Goal: Task Accomplishment & Management: Manage account settings

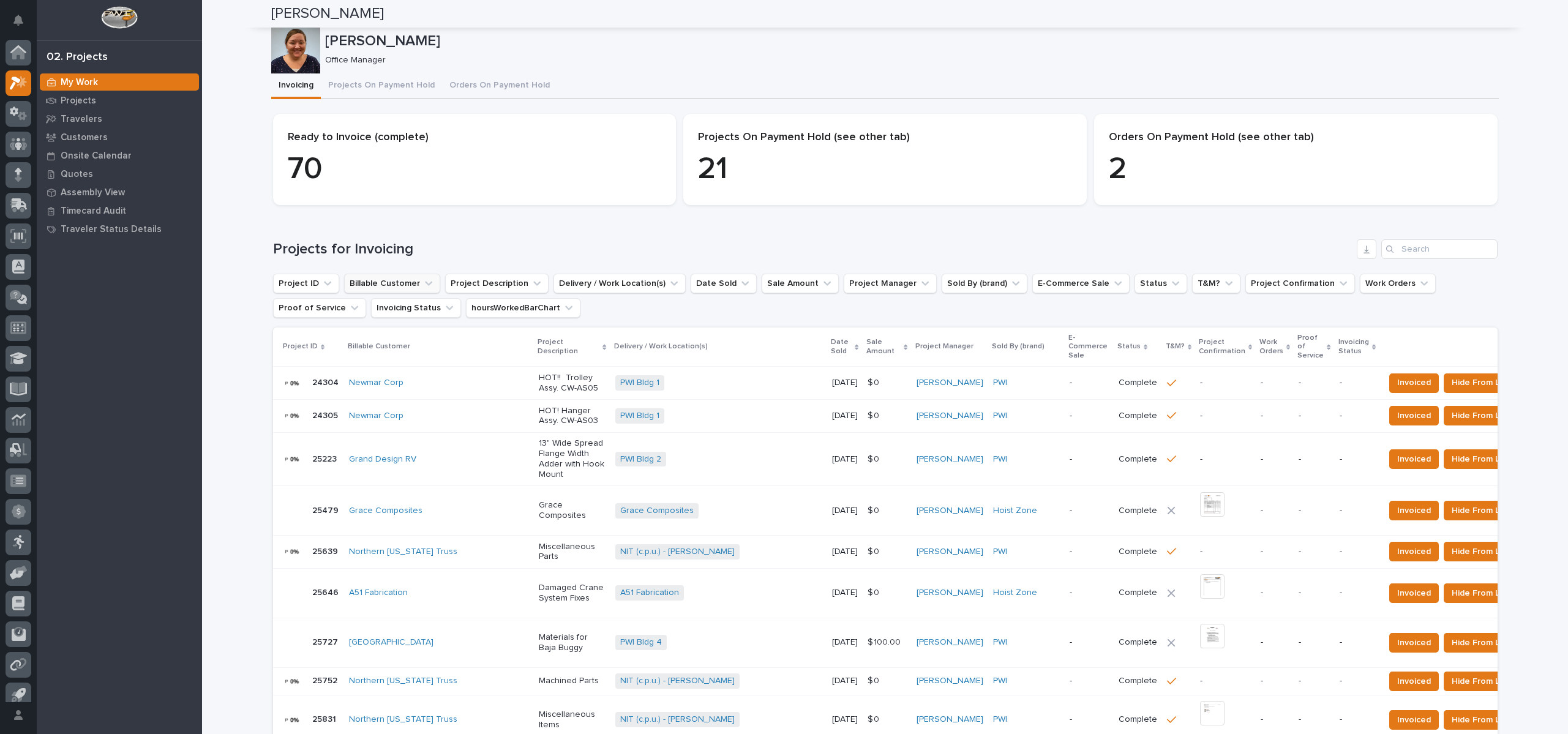
scroll to position [11, 0]
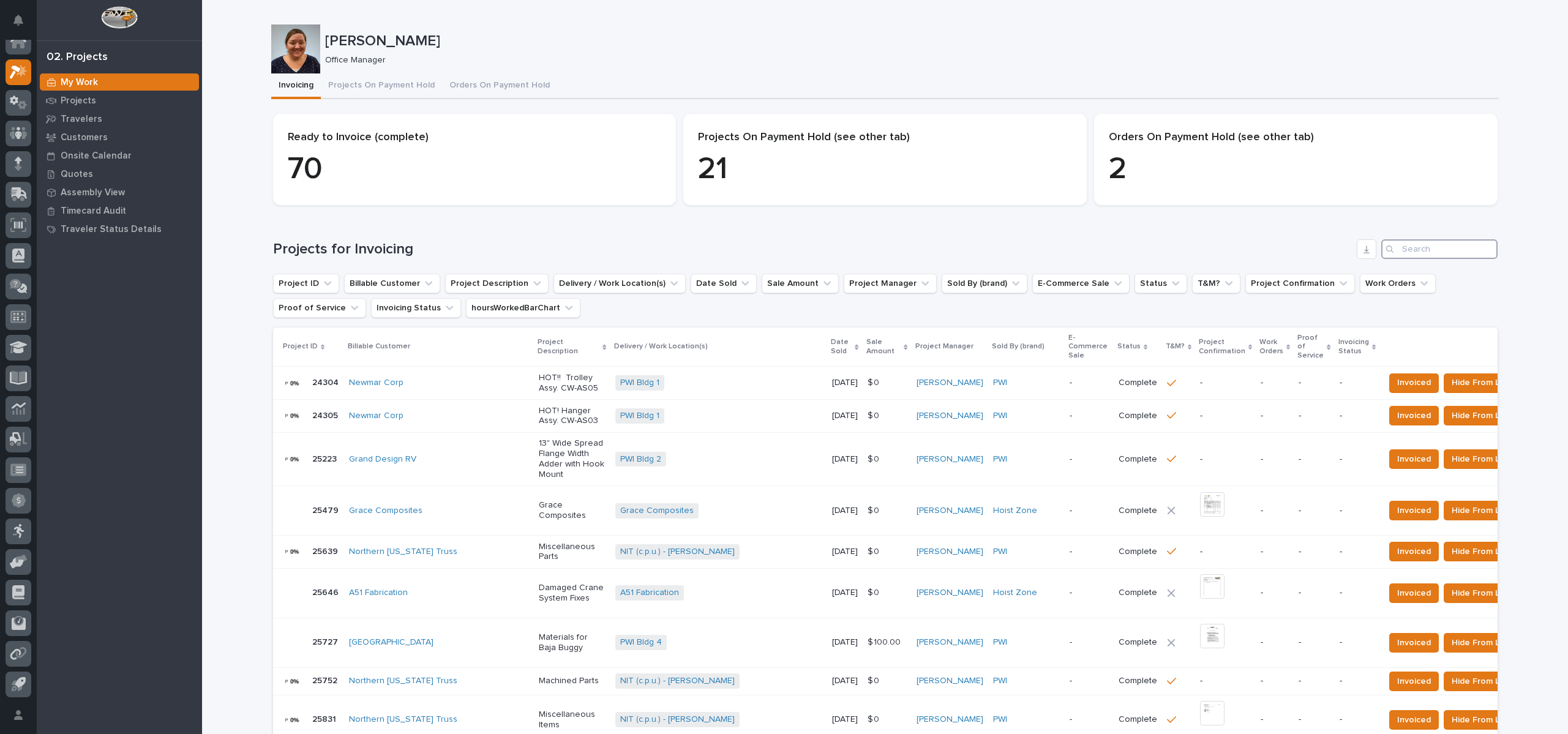
click at [1476, 251] on input "Search" at bounding box center [1439, 248] width 117 height 19
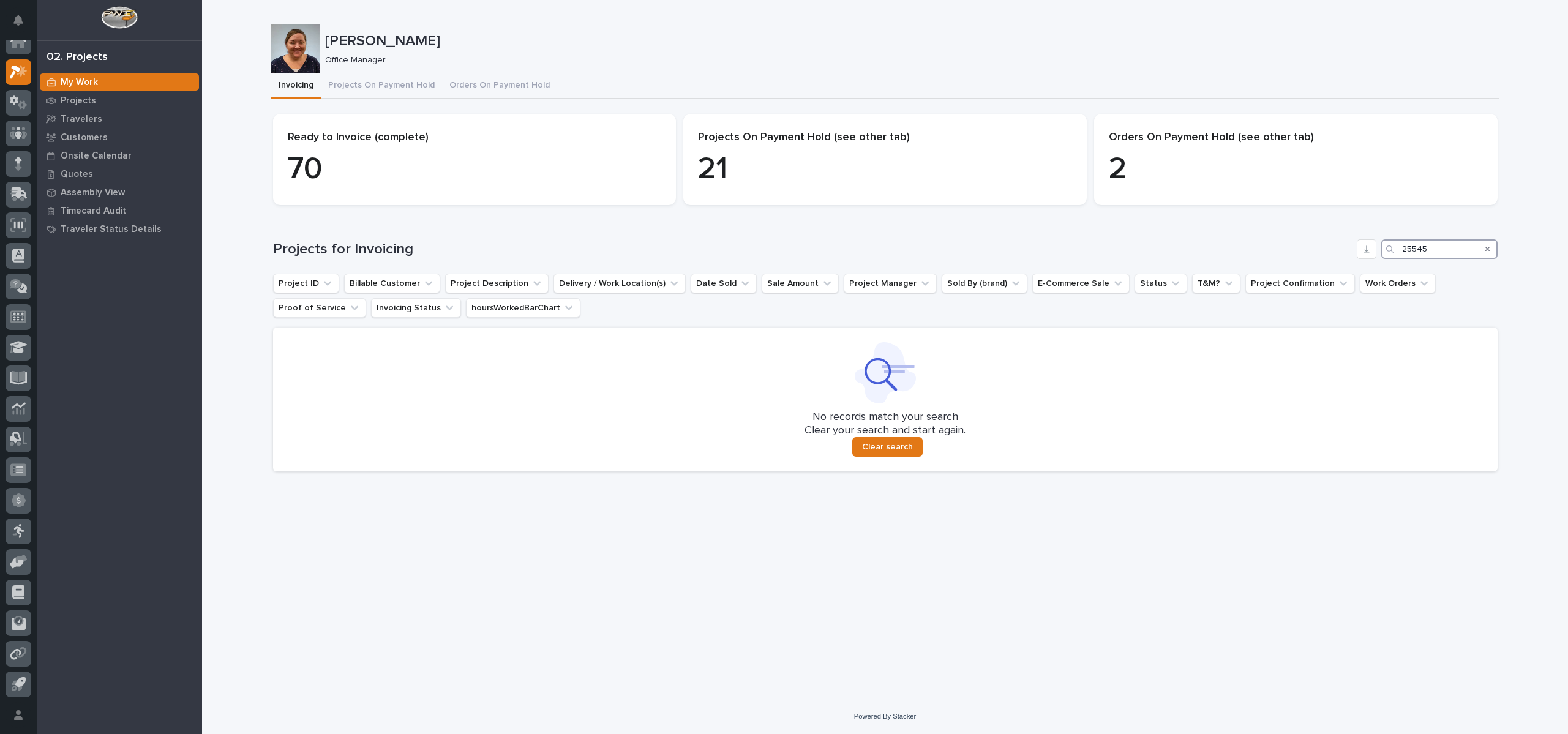
drag, startPoint x: 1447, startPoint y: 246, endPoint x: 1320, endPoint y: 246, distance: 127.0
click at [1320, 246] on div "Projects for Invoicing 25545" at bounding box center [886, 248] width 1225 height 19
type input "25545"
click at [1212, 254] on h1 "Projects for Invoicing" at bounding box center [812, 249] width 1079 height 18
click at [413, 83] on button "Projects On Payment Hold" at bounding box center [381, 86] width 121 height 26
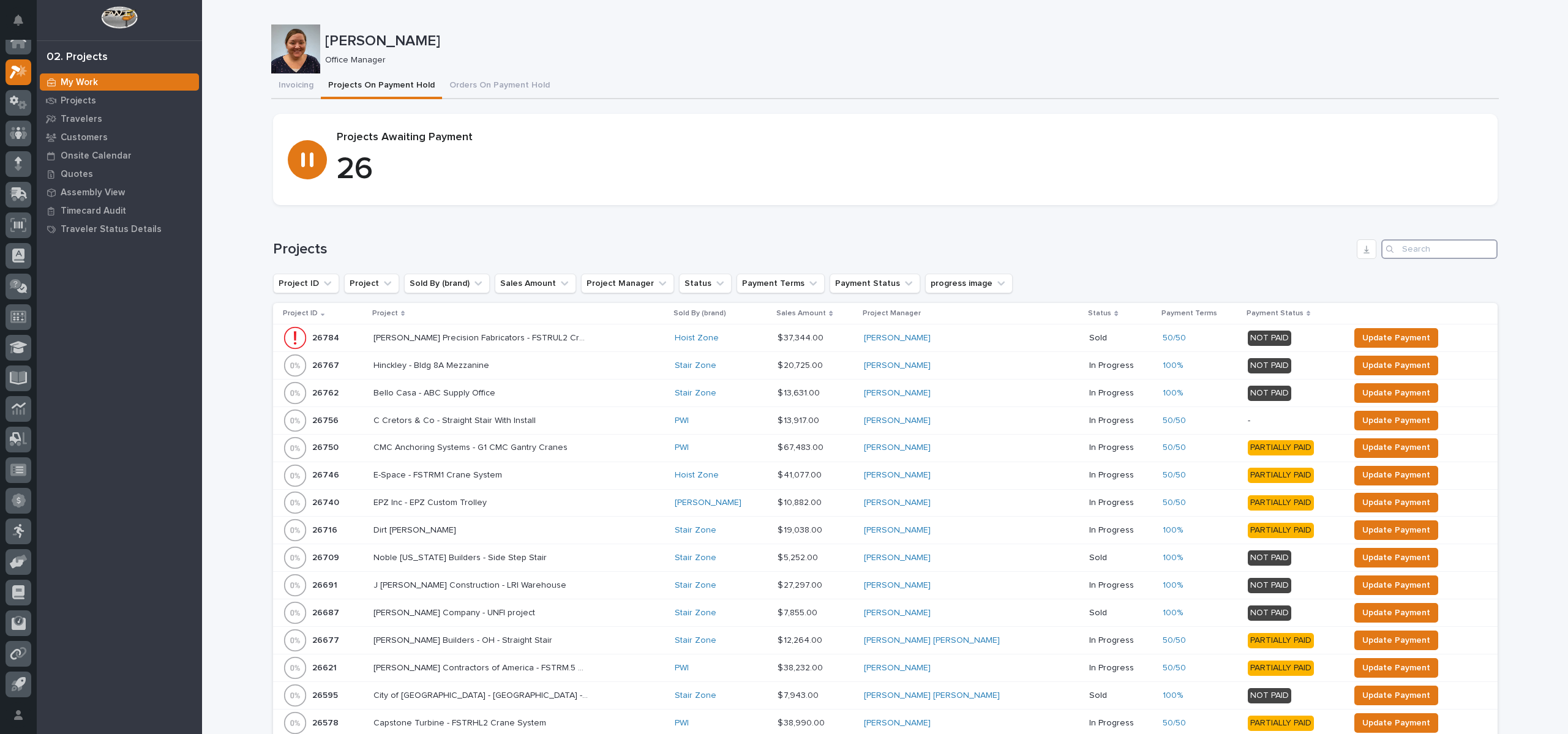
click at [1468, 253] on input "Search" at bounding box center [1439, 248] width 117 height 19
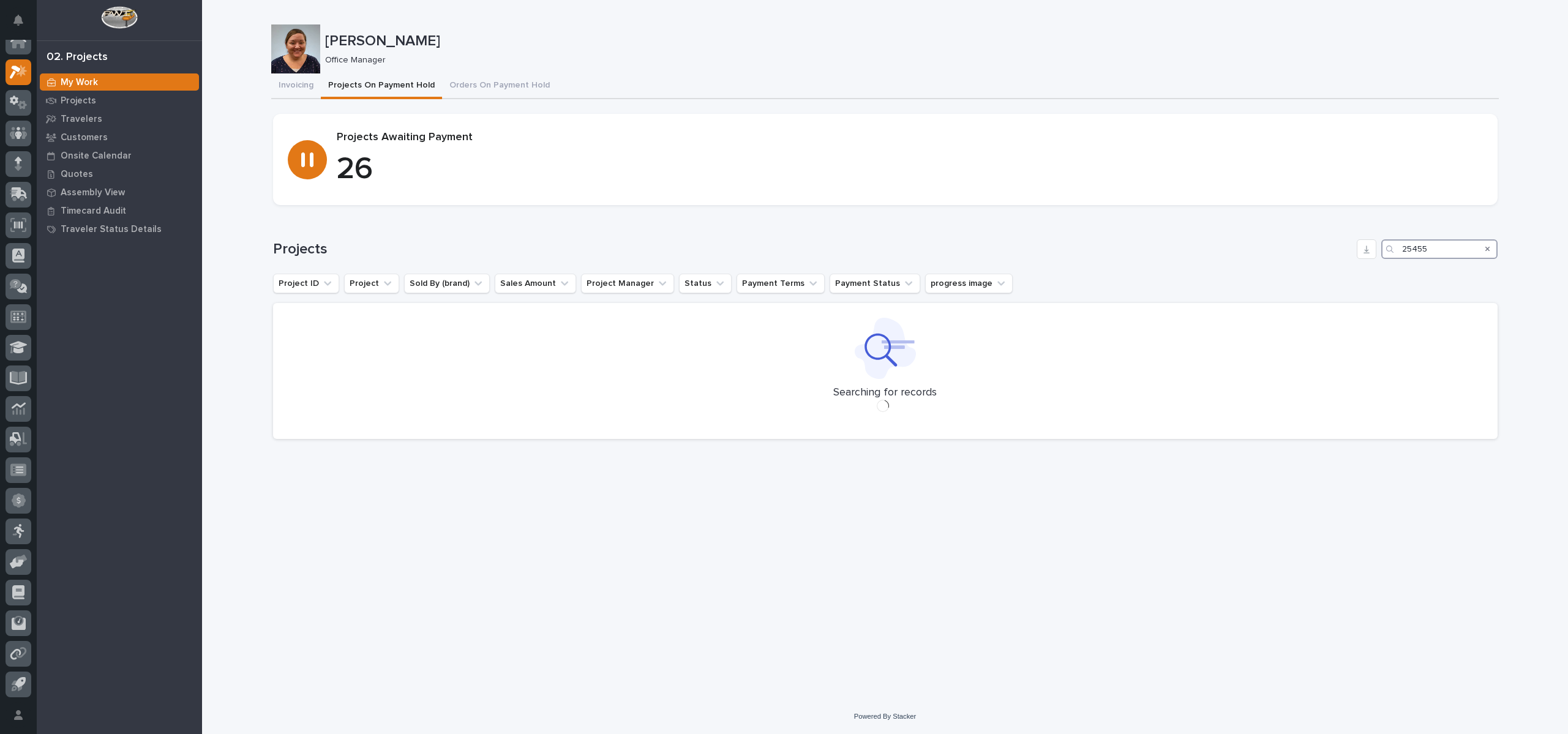
type input "25455"
click at [279, 81] on button "Invoicing" at bounding box center [296, 86] width 49 height 26
click at [87, 97] on p "Projects" at bounding box center [78, 101] width 35 height 11
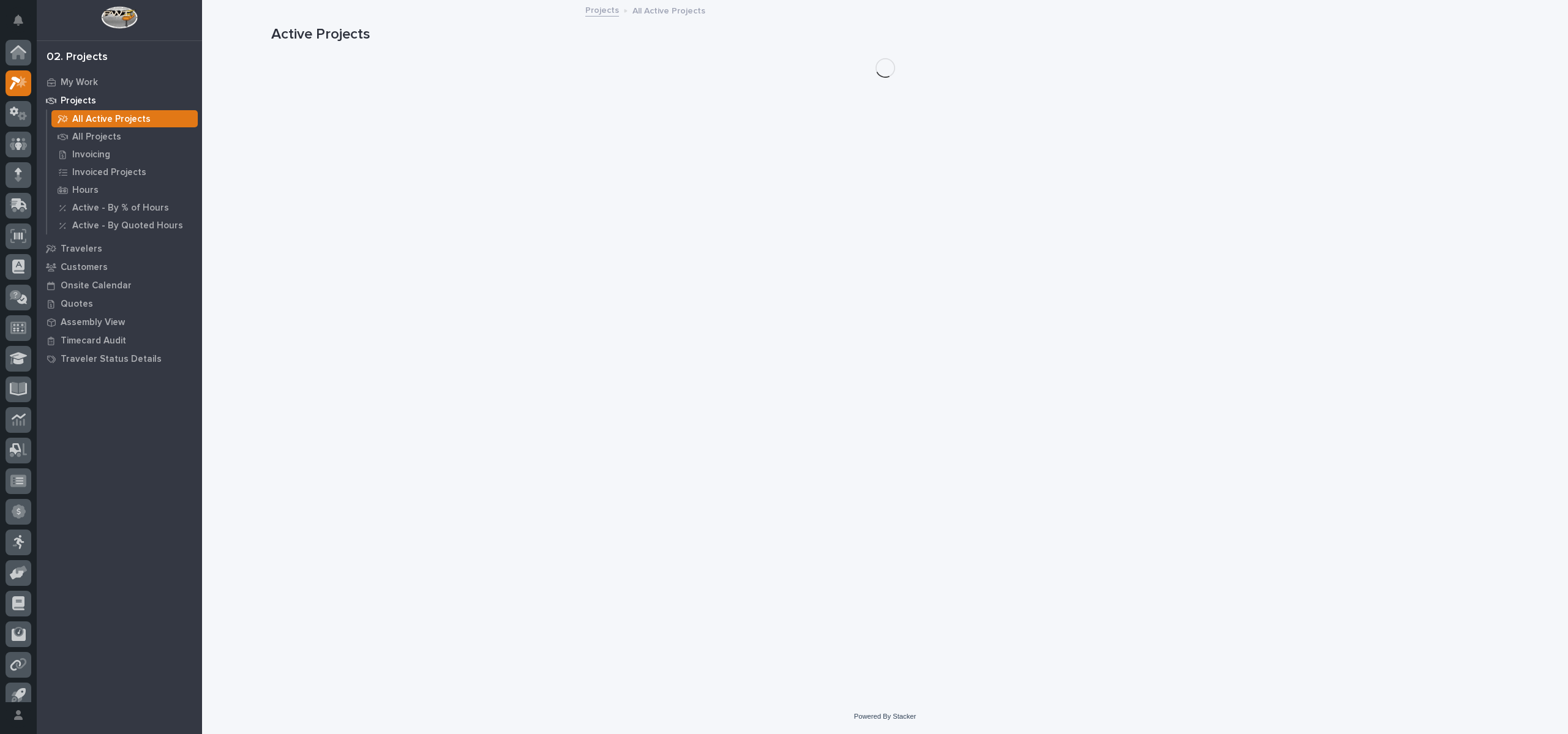
scroll to position [11, 0]
click at [105, 132] on p "All Projects" at bounding box center [97, 137] width 49 height 11
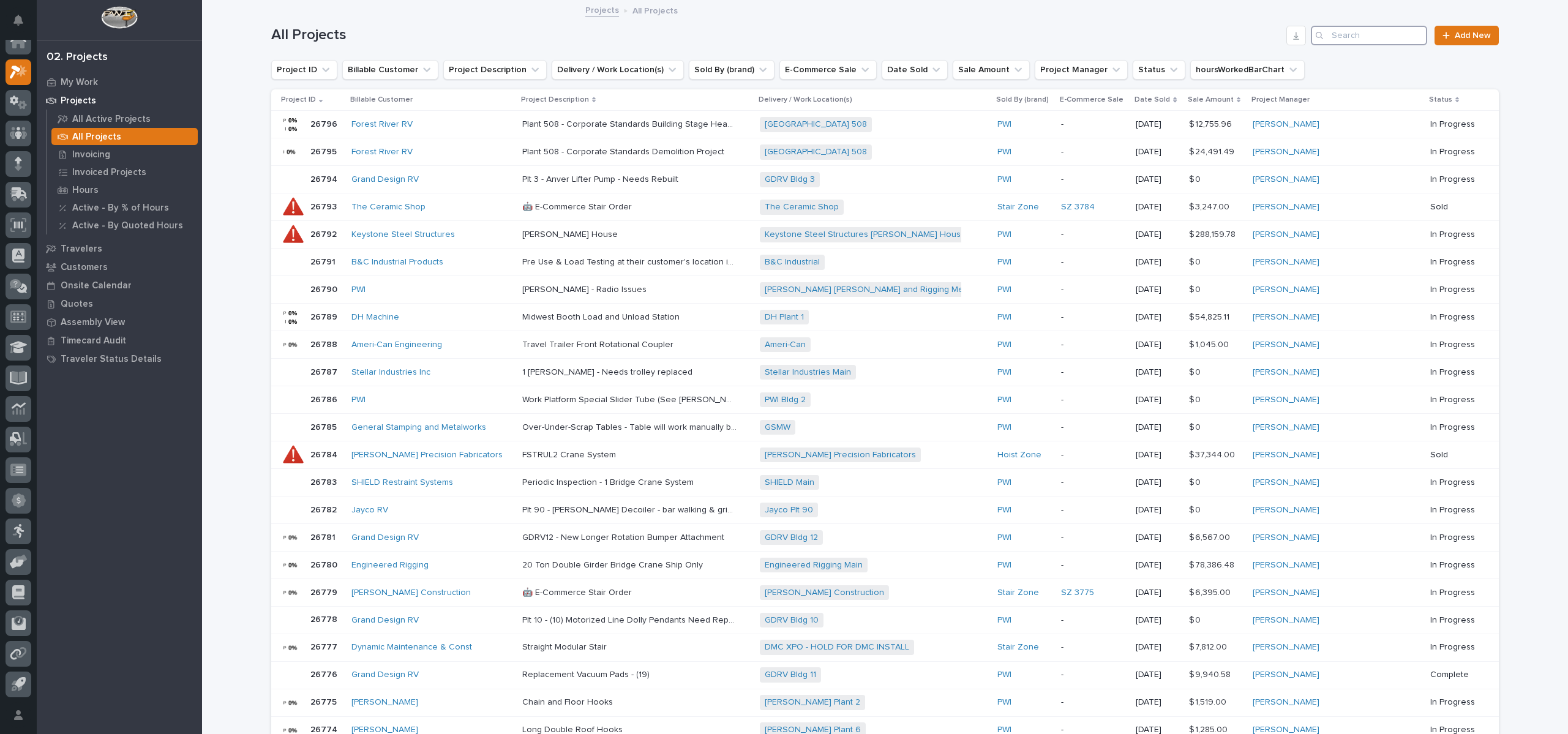
click at [1344, 41] on input "Search" at bounding box center [1369, 35] width 117 height 19
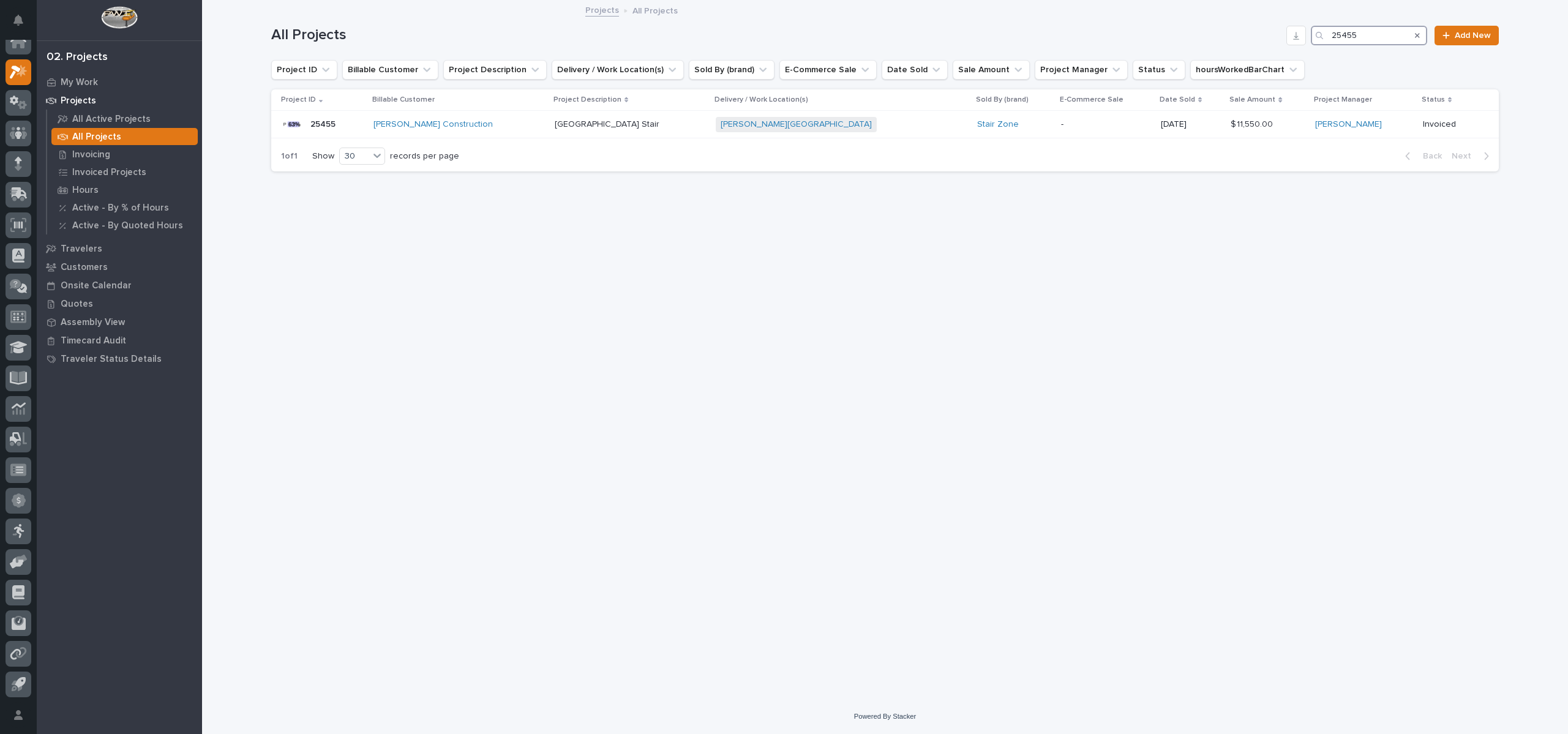
drag, startPoint x: 1375, startPoint y: 31, endPoint x: 1243, endPoint y: 44, distance: 132.6
click at [1245, 44] on div "All Projects 25455 Add New" at bounding box center [885, 35] width 1227 height 19
type input "25545"
click at [323, 121] on p "25545" at bounding box center [324, 123] width 27 height 13
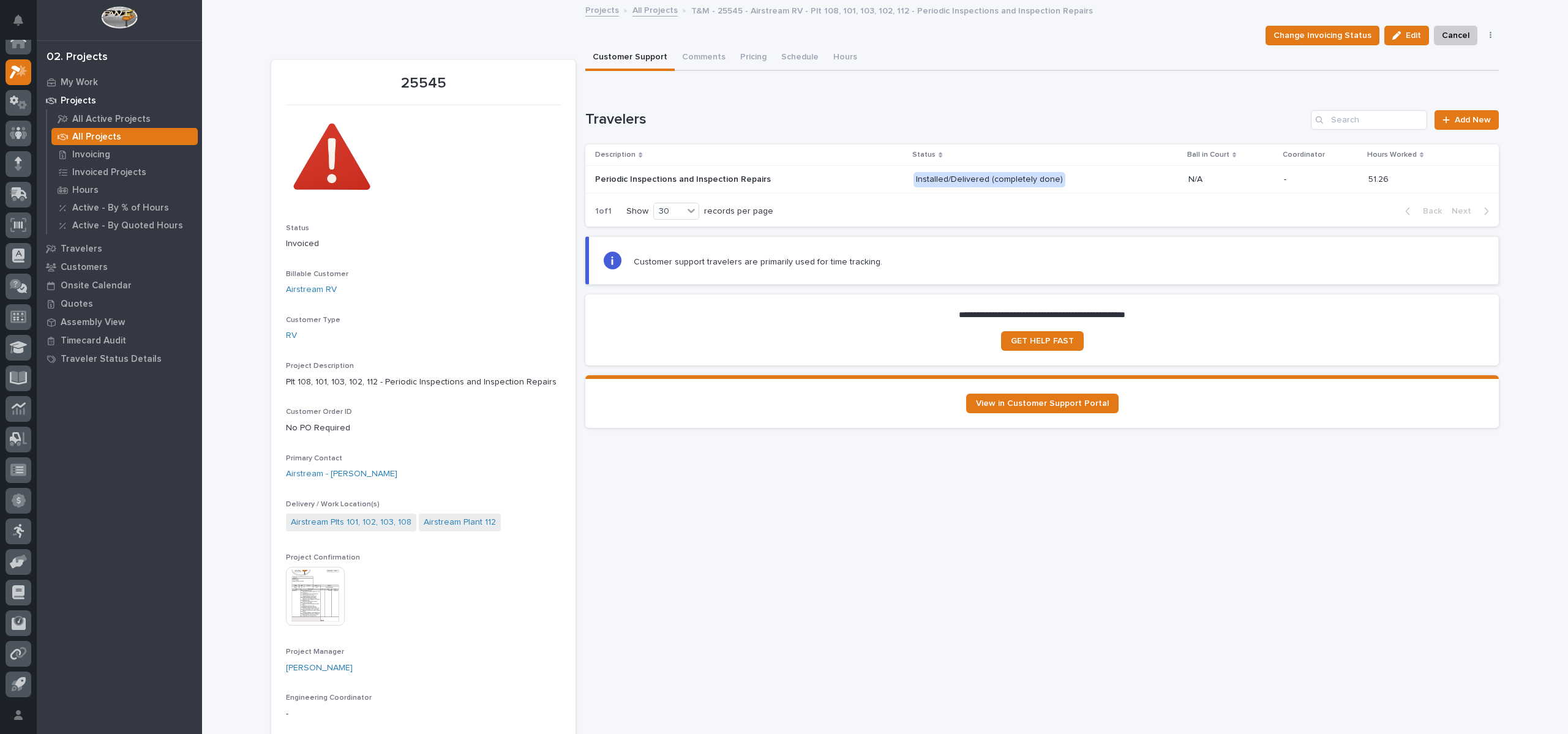
click at [652, 9] on link "All Projects" at bounding box center [655, 9] width 45 height 14
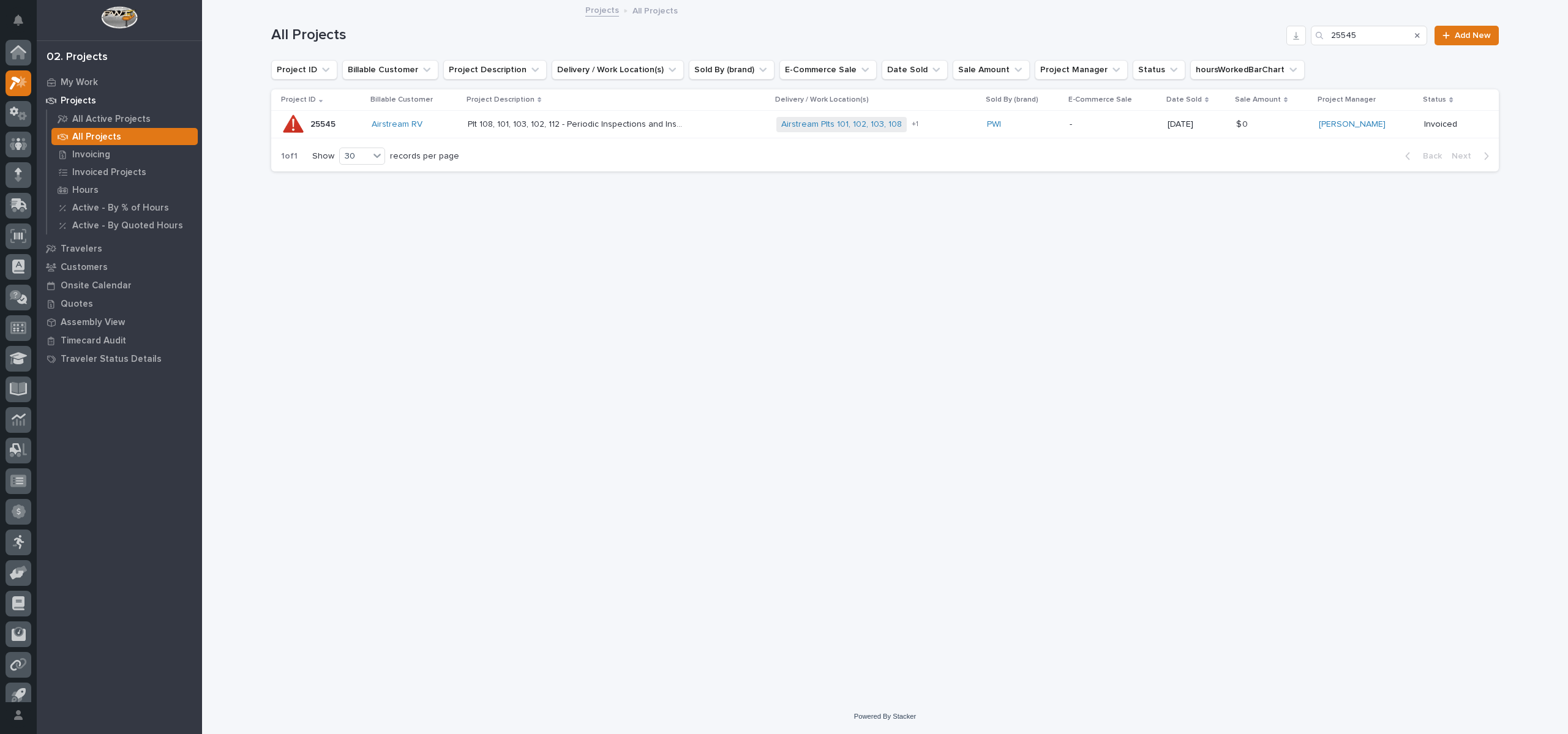
scroll to position [11, 0]
click at [72, 97] on p "Projects" at bounding box center [78, 101] width 35 height 11
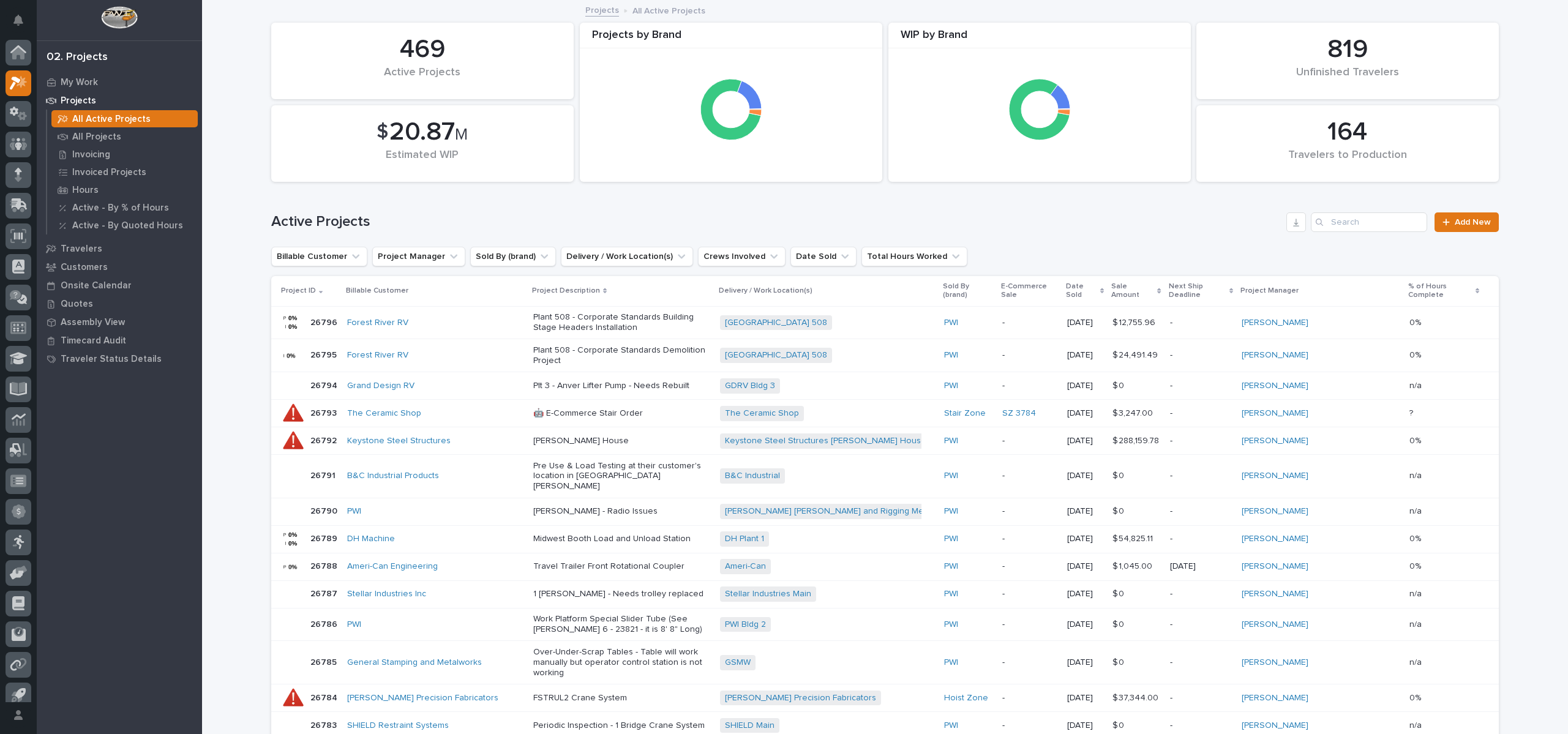
scroll to position [11, 0]
click at [81, 80] on p "My Work" at bounding box center [79, 83] width 37 height 11
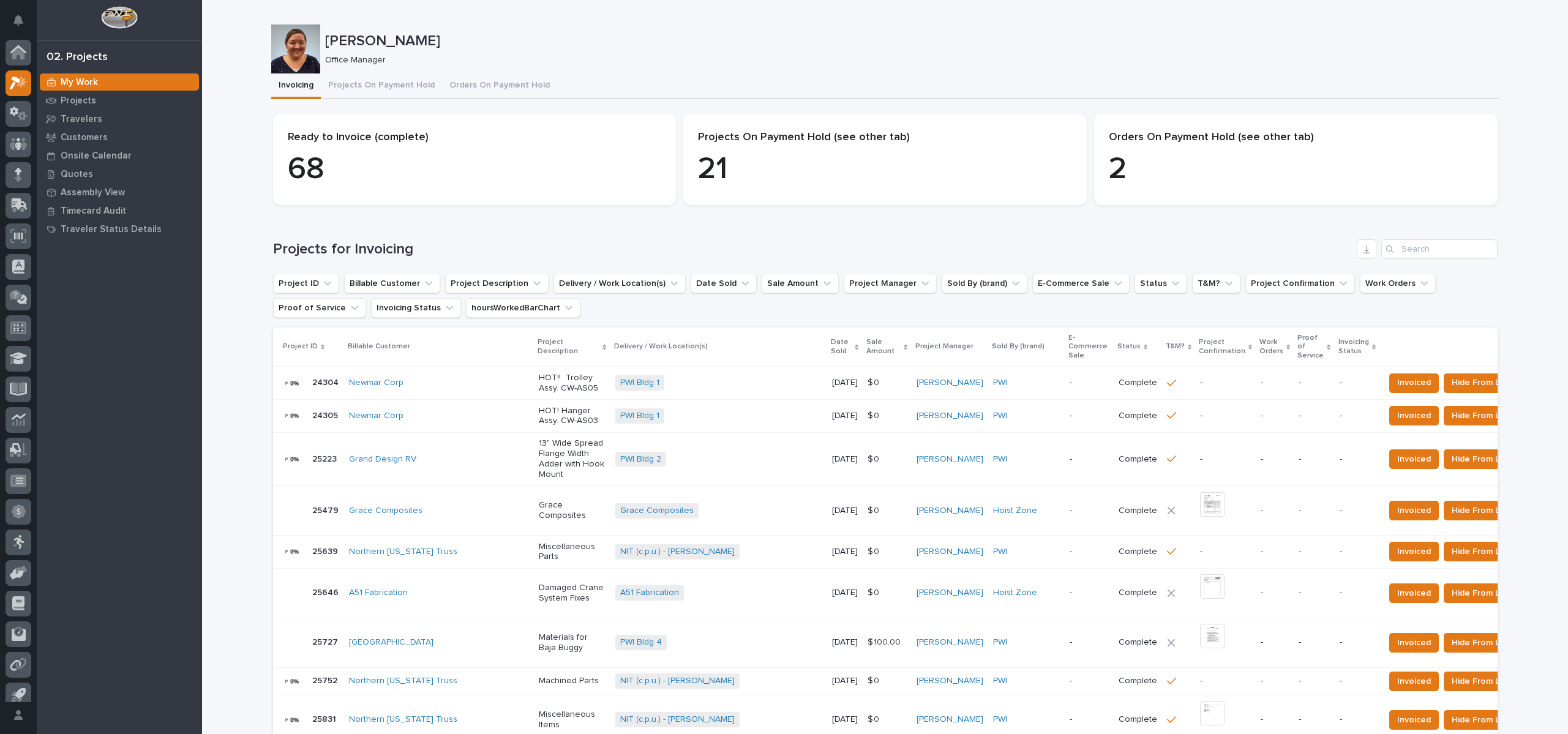
scroll to position [11, 0]
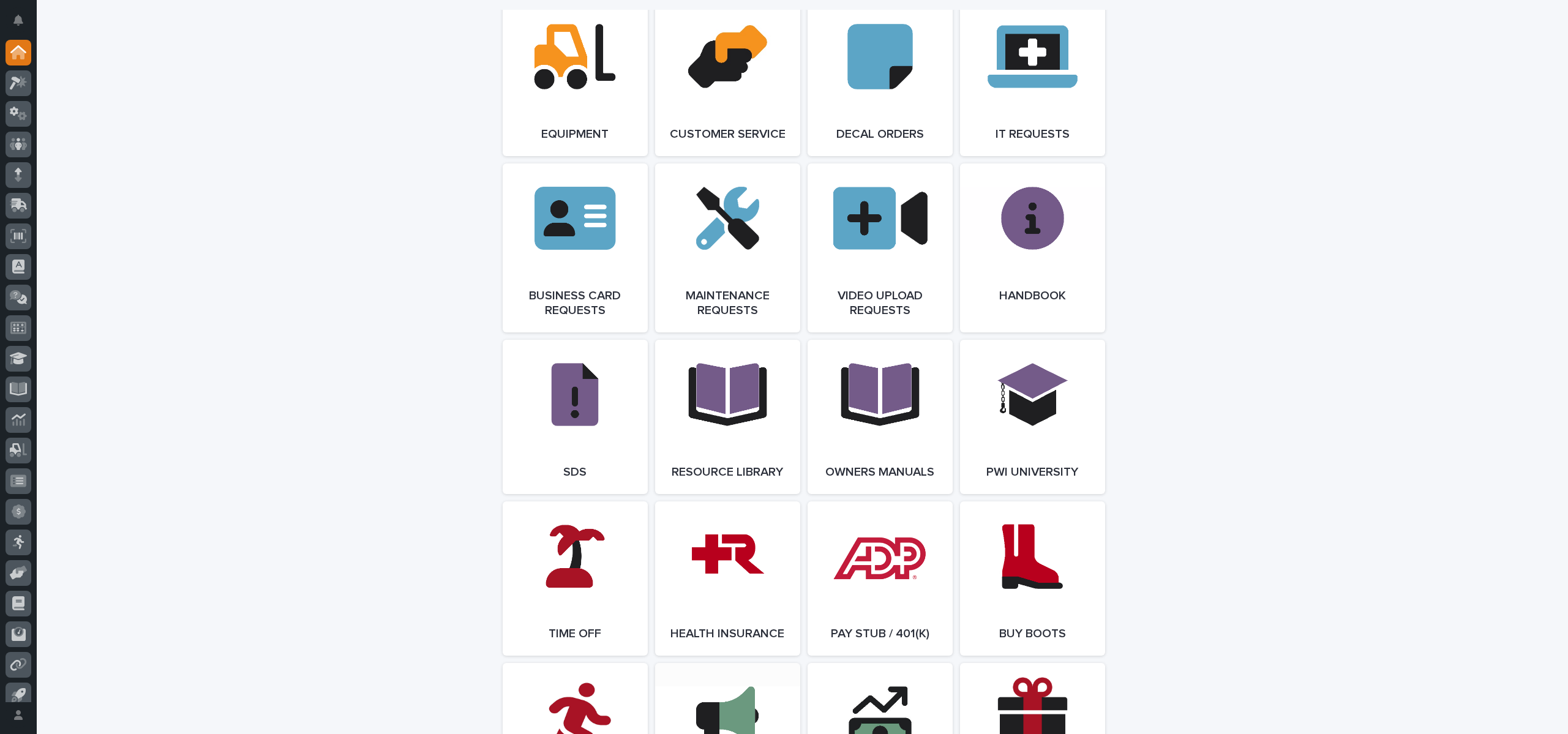
scroll to position [1787, 0]
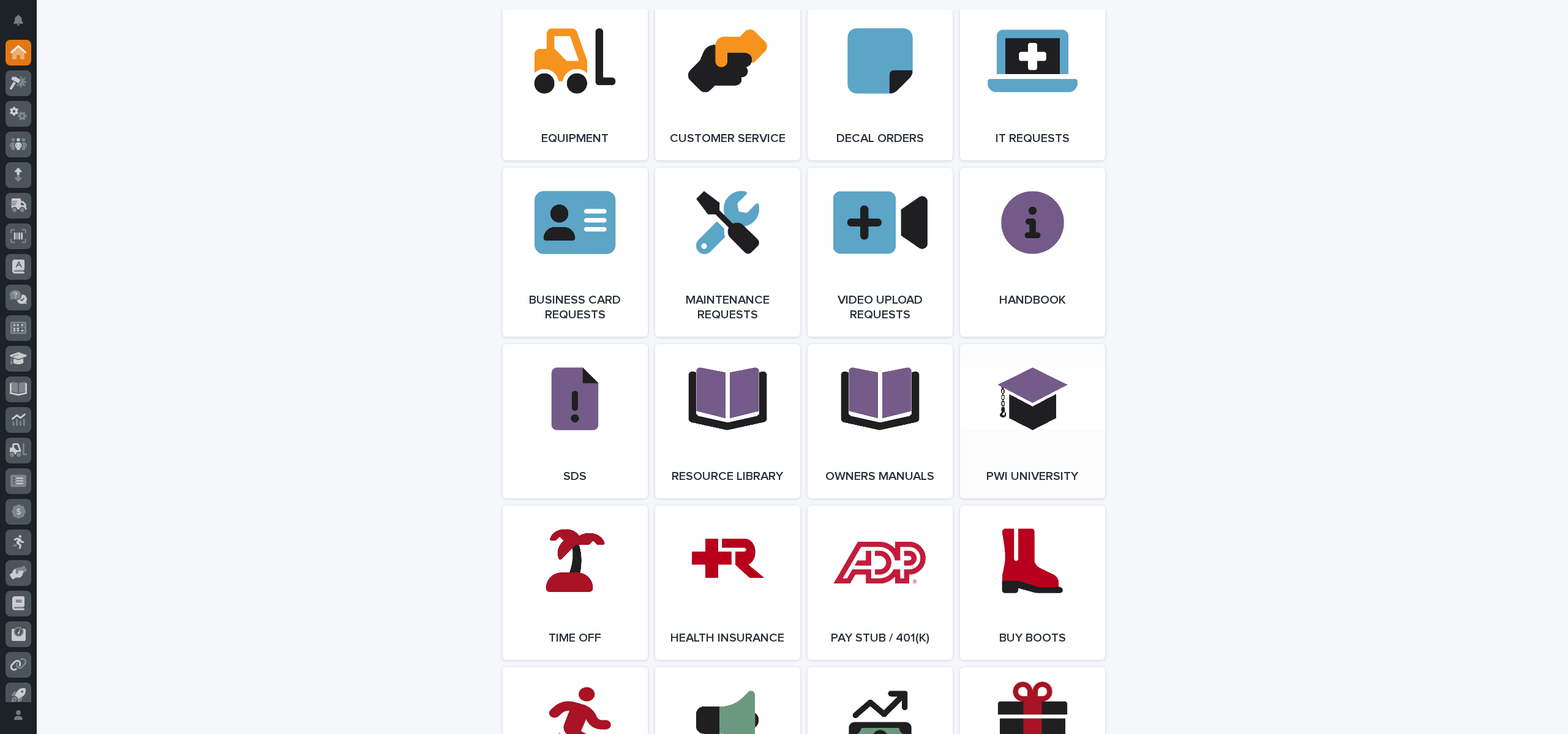
click at [1036, 403] on link "Open Link" at bounding box center [1033, 421] width 145 height 155
click at [1037, 256] on link "Open Link" at bounding box center [1033, 252] width 145 height 169
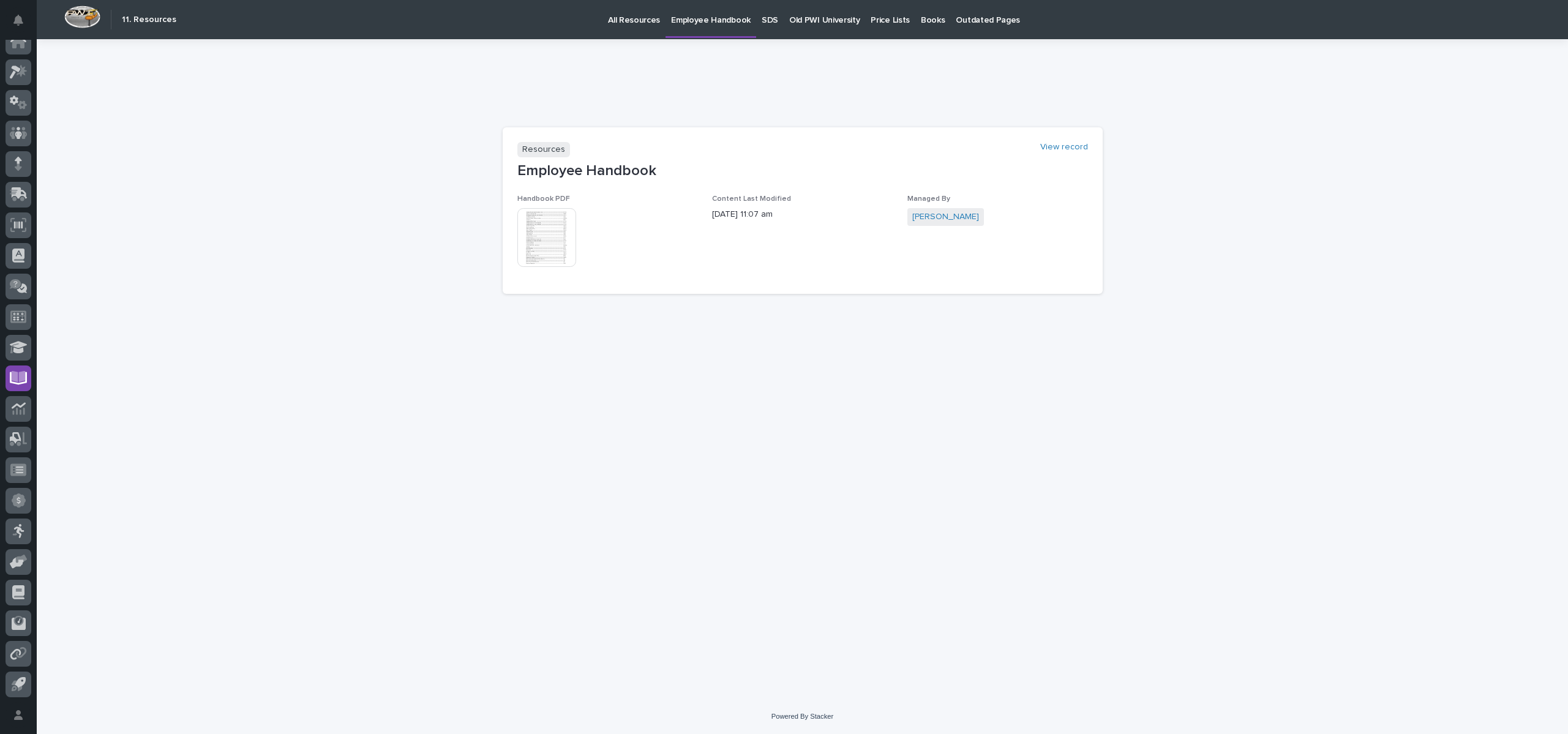
click at [536, 265] on img at bounding box center [546, 237] width 59 height 59
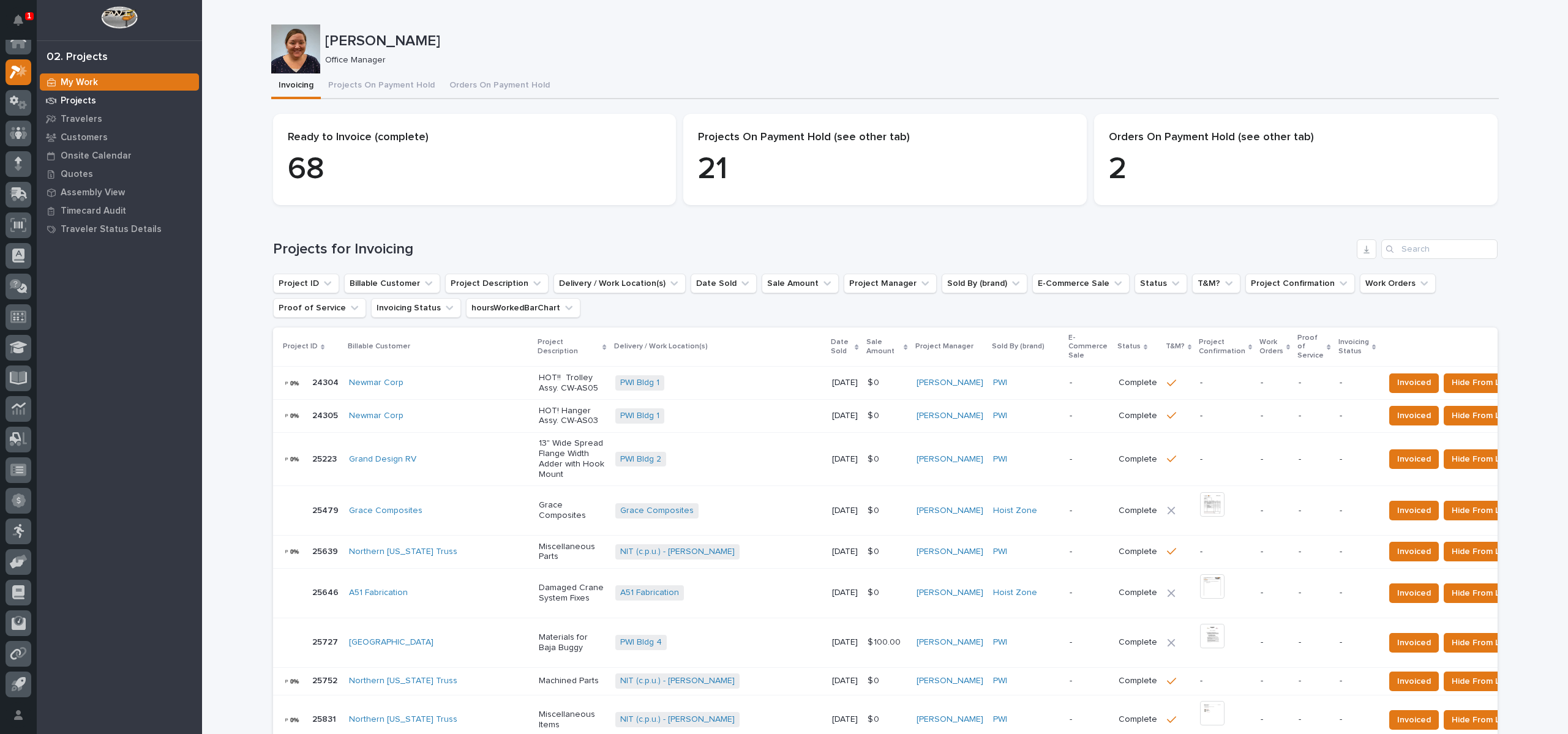
click at [93, 98] on p "Projects" at bounding box center [78, 101] width 35 height 11
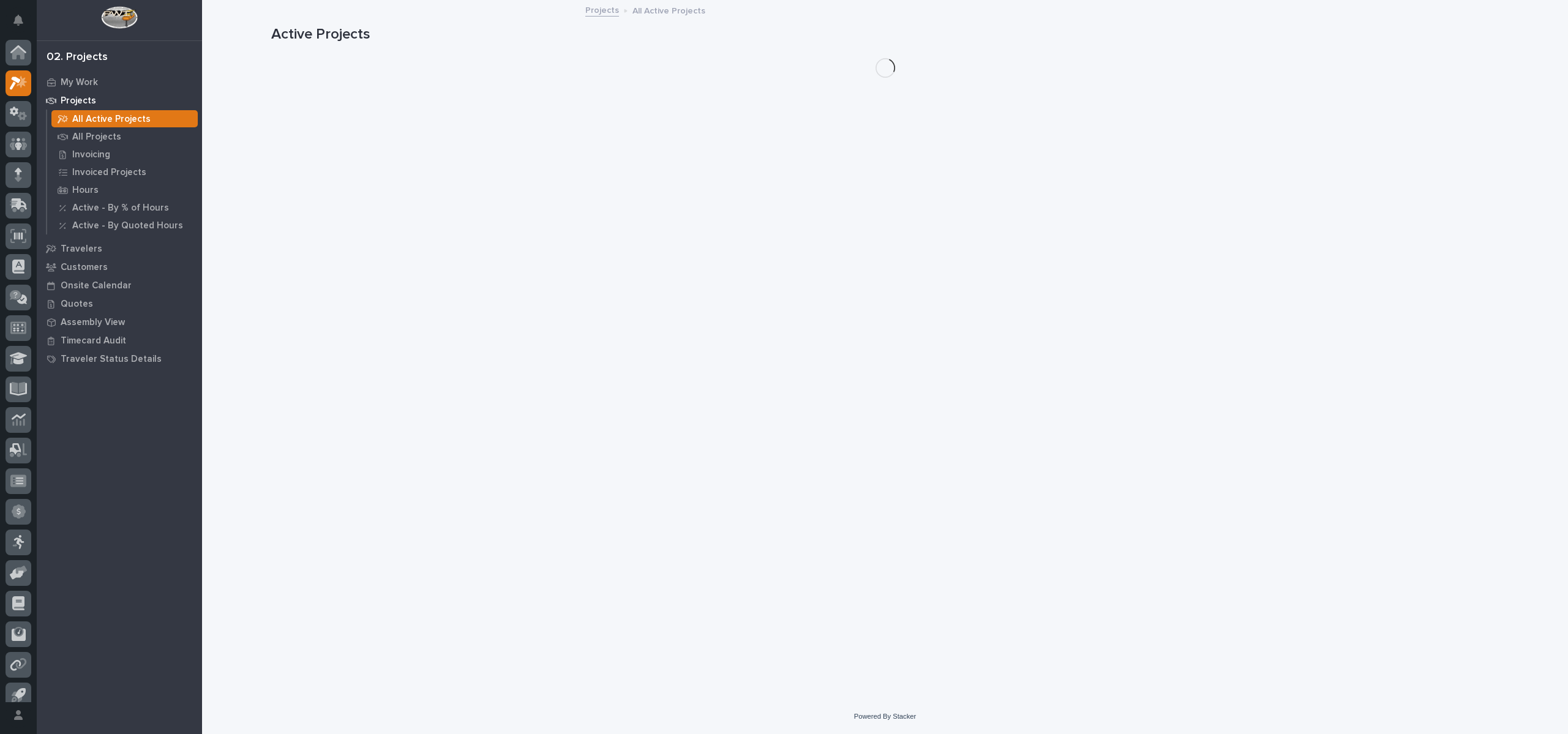
scroll to position [11, 0]
click at [106, 132] on p "All Projects" at bounding box center [97, 137] width 49 height 11
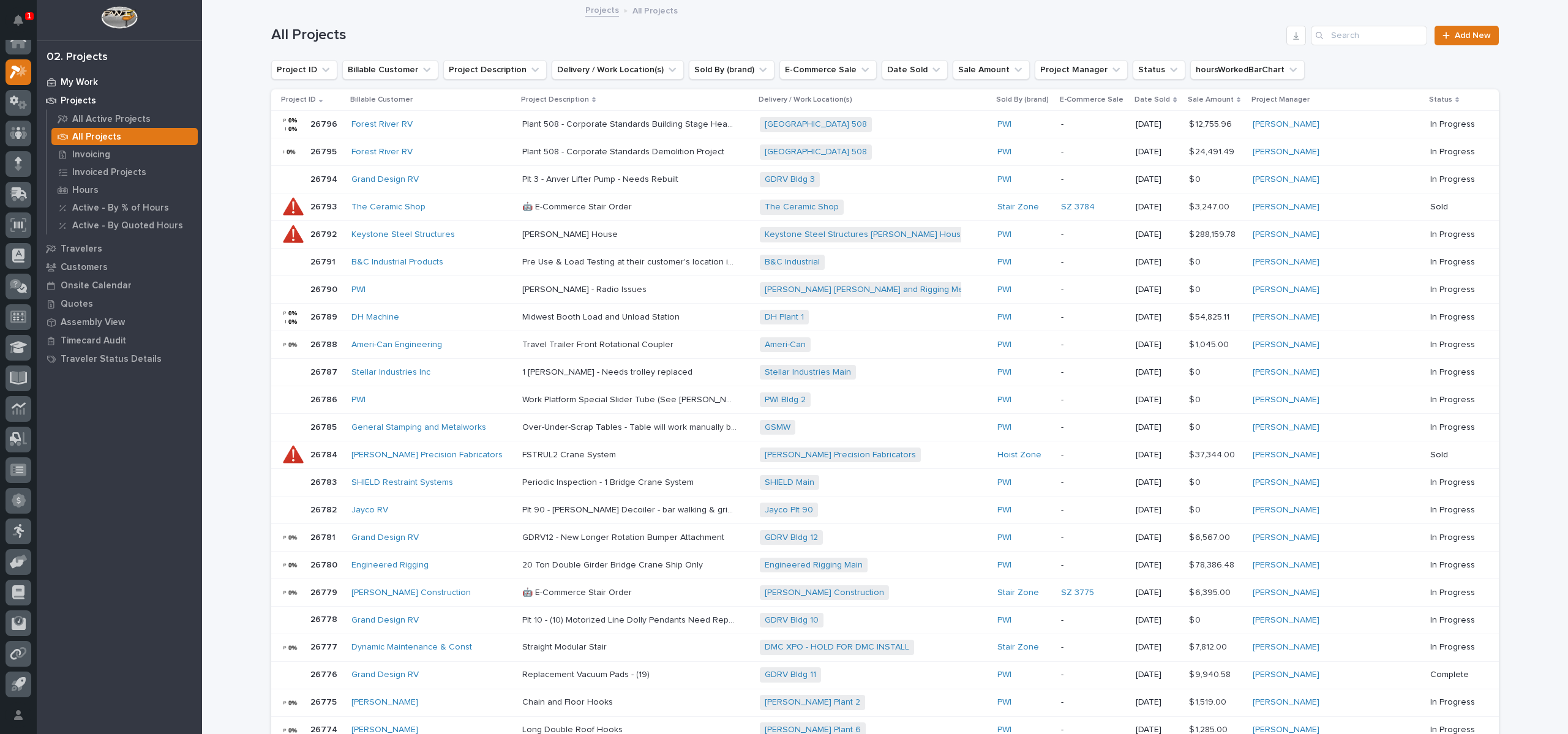
click at [86, 87] on p "My Work" at bounding box center [79, 83] width 37 height 11
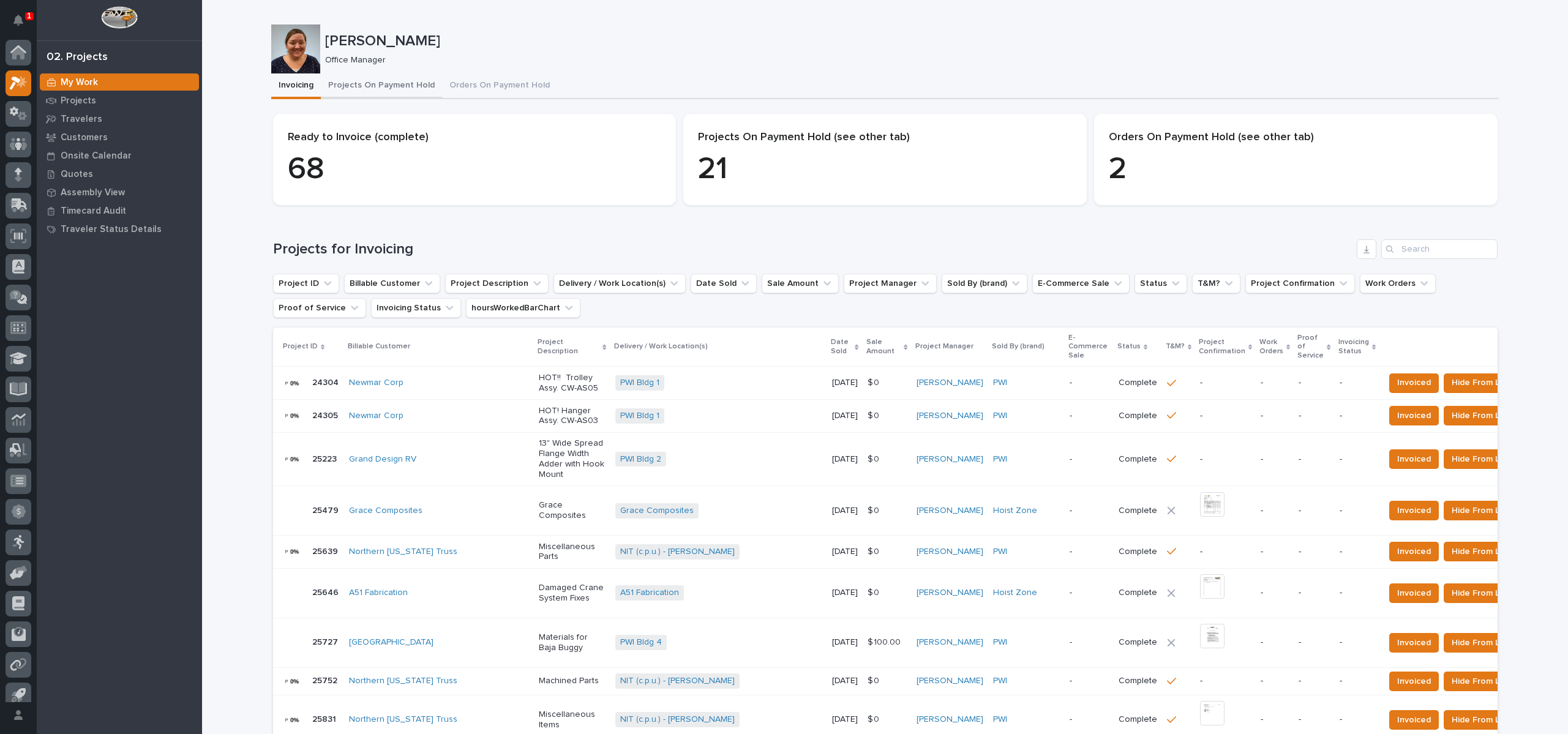
scroll to position [11, 0]
click at [379, 83] on button "Projects On Payment Hold" at bounding box center [381, 86] width 121 height 26
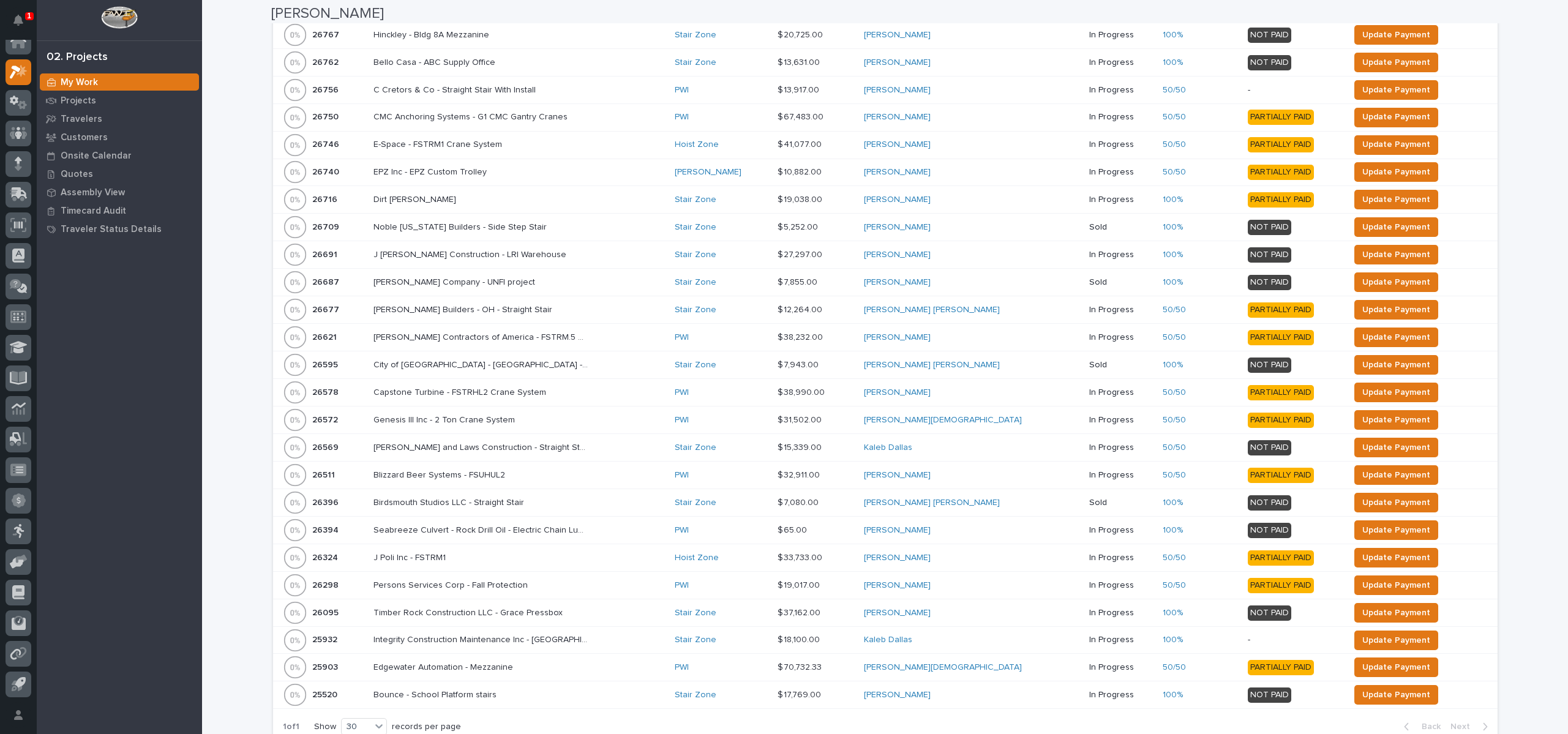
scroll to position [367, 0]
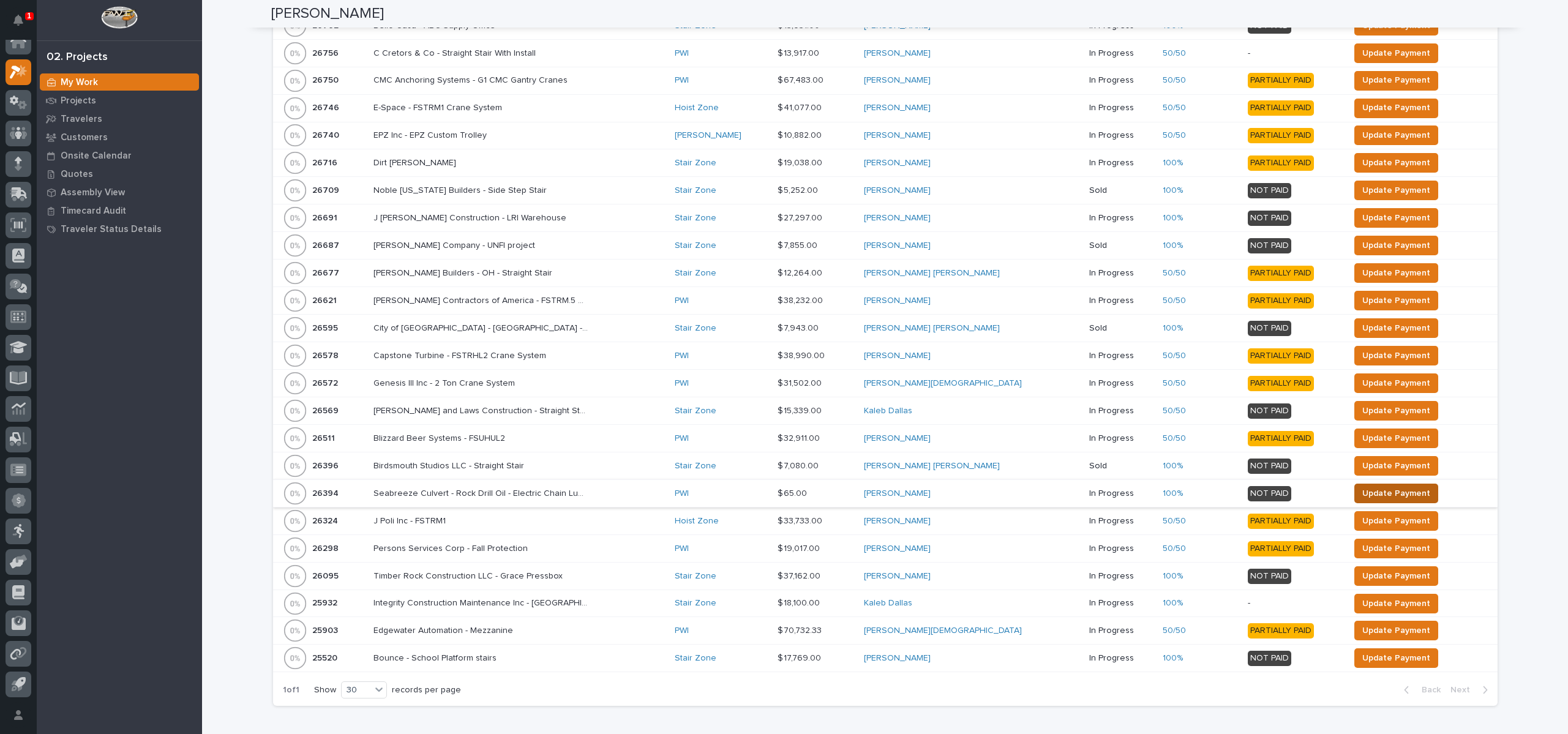
click at [1362, 492] on span "Update Payment" at bounding box center [1396, 493] width 68 height 15
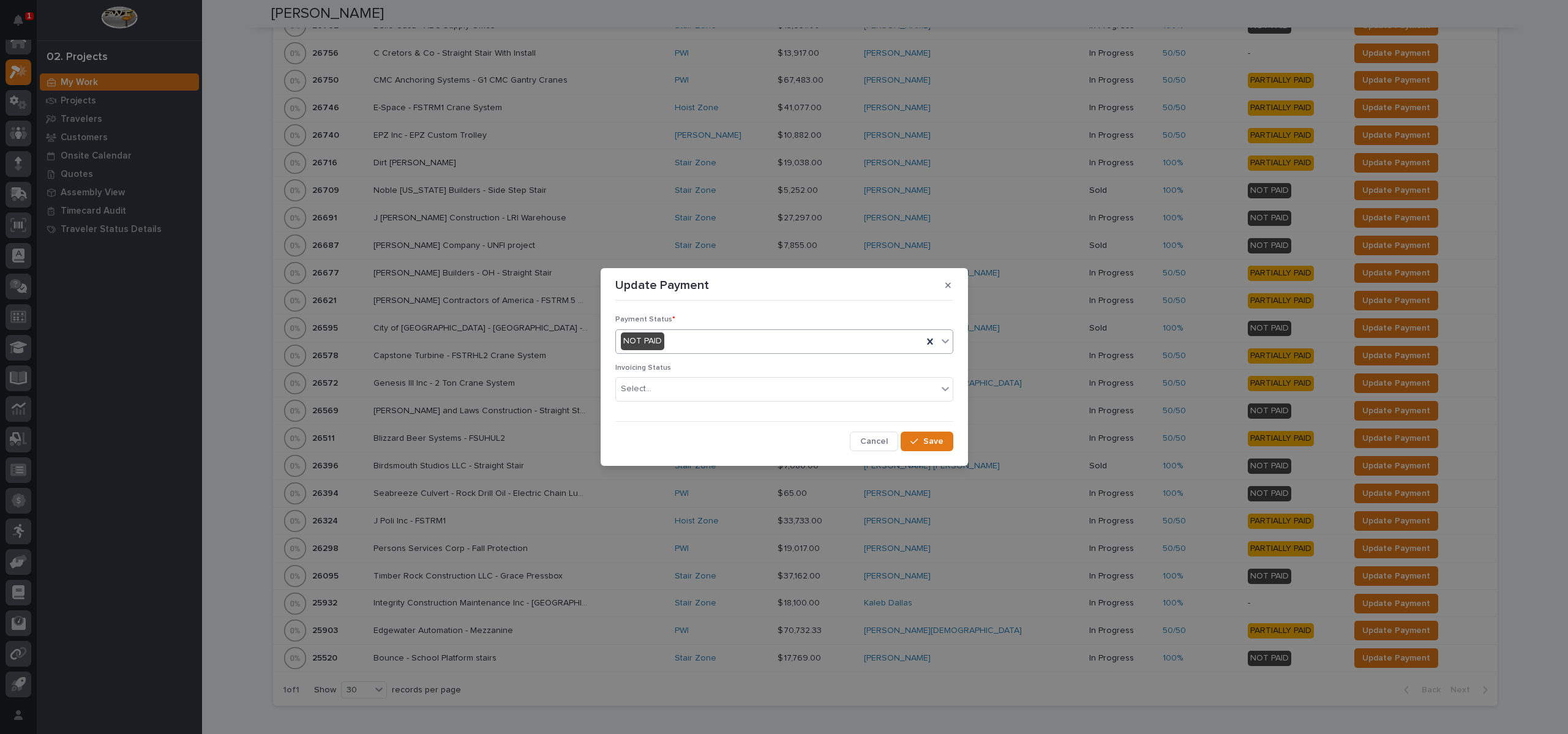
click at [690, 349] on div "NOT PAID" at bounding box center [769, 341] width 307 height 20
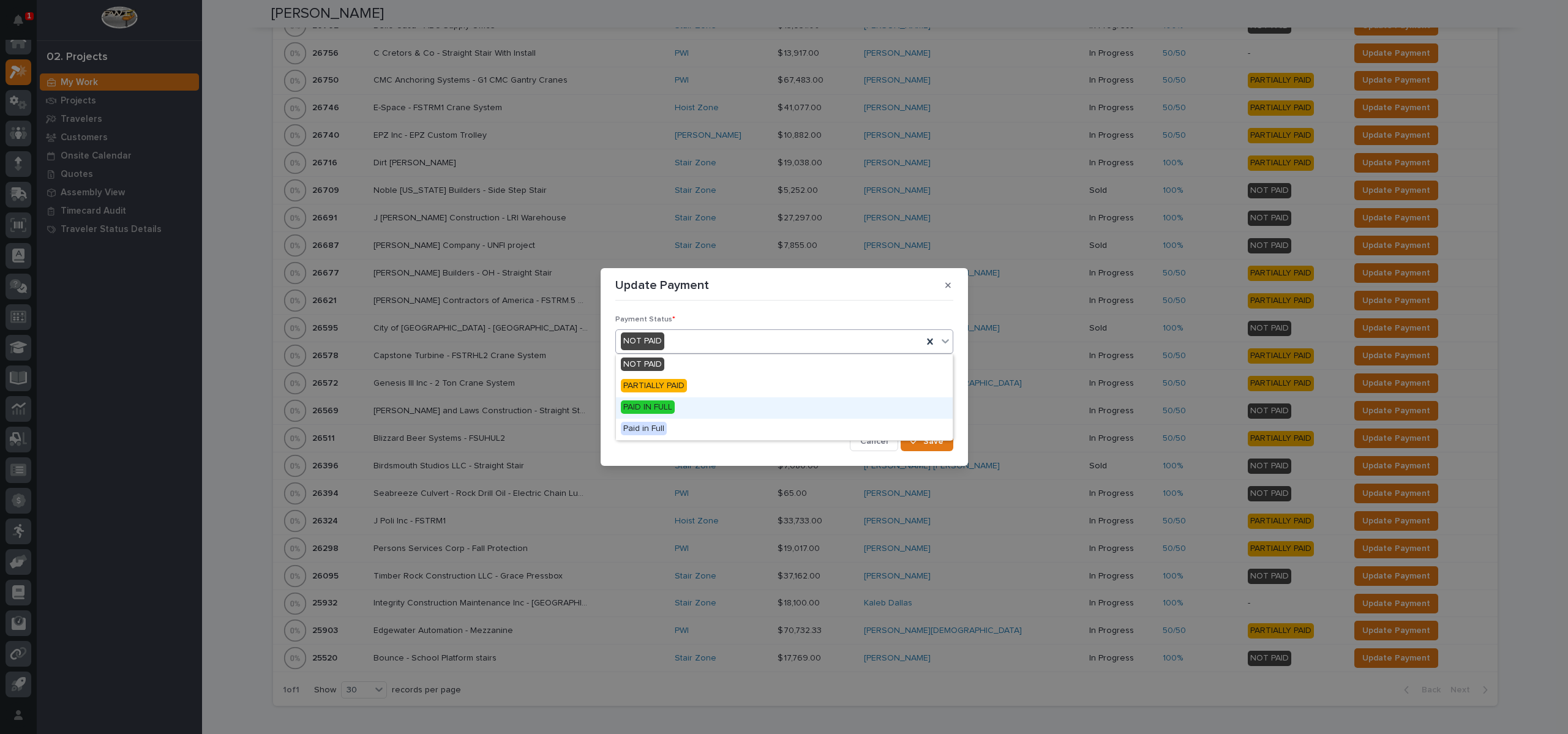
click at [668, 407] on span "PAID IN FULL" at bounding box center [648, 407] width 54 height 13
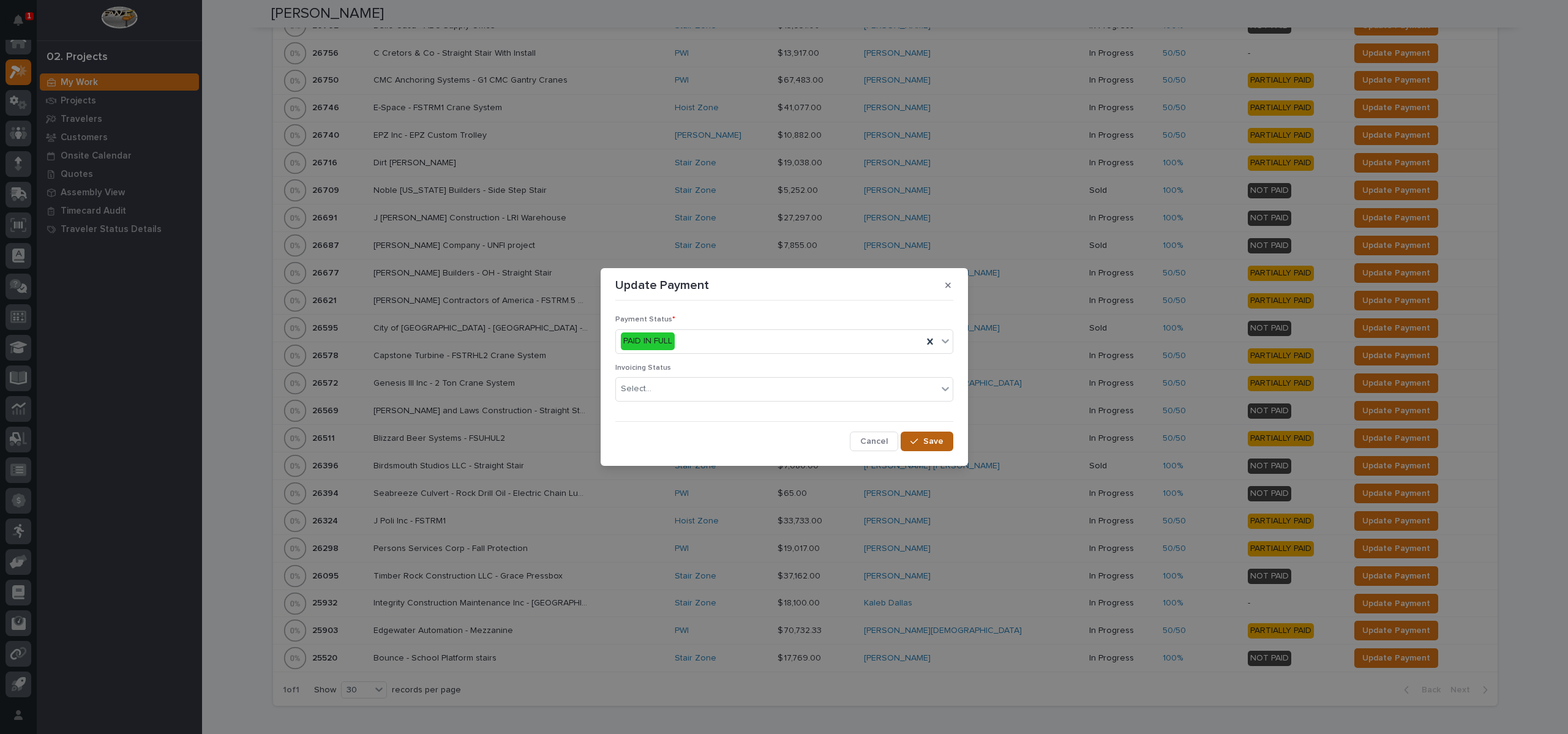
click at [935, 438] on span "Save" at bounding box center [933, 441] width 20 height 11
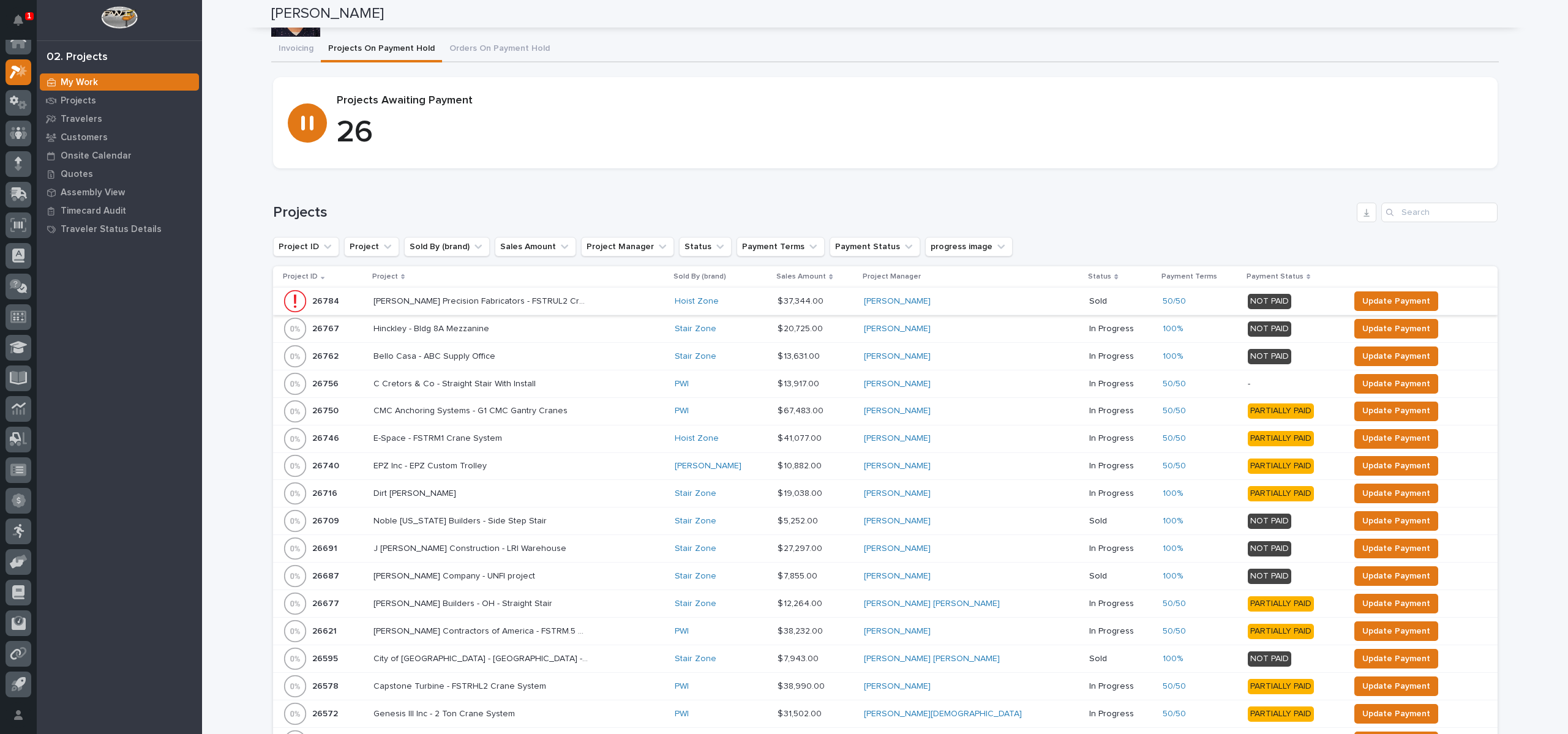
scroll to position [0, 0]
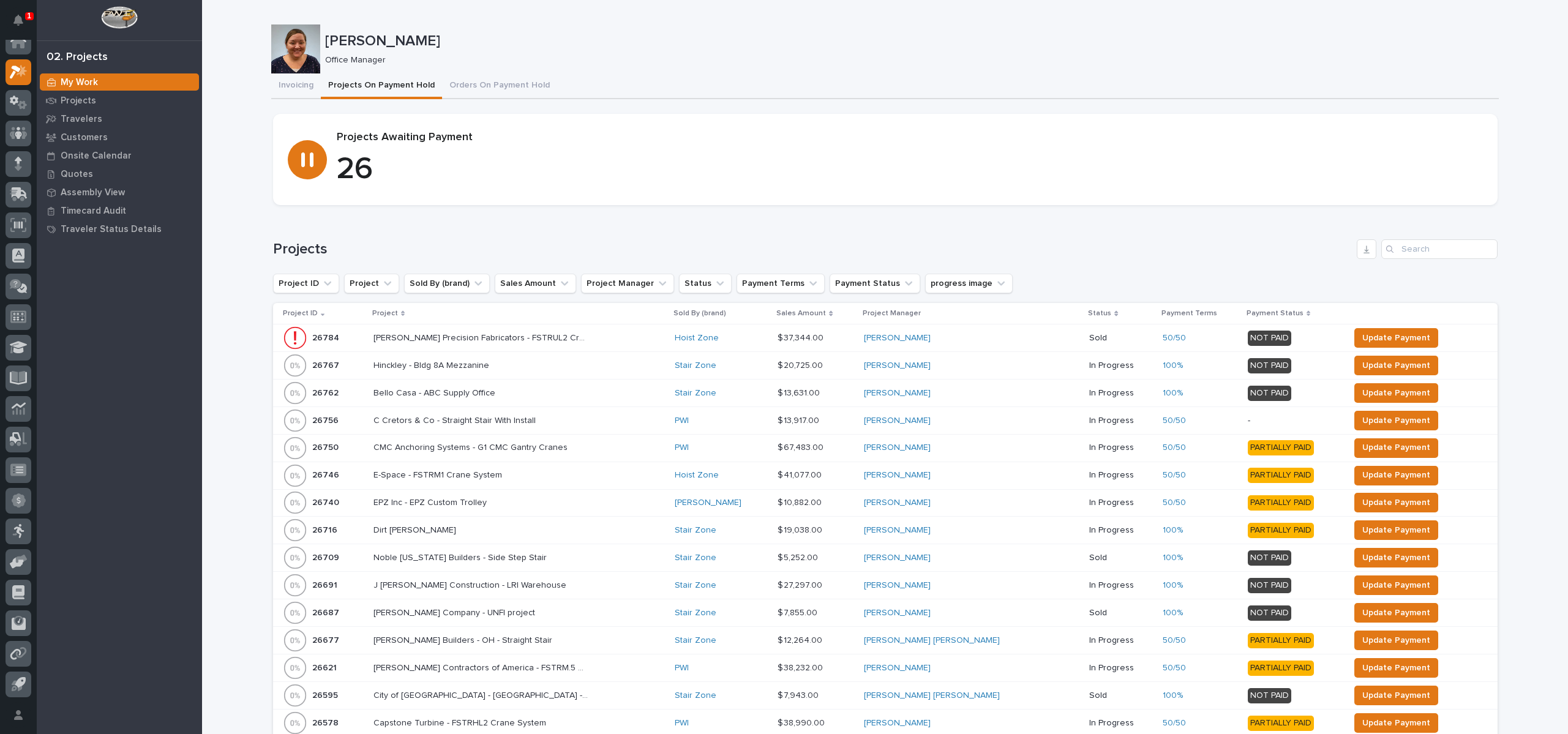
click at [398, 310] on p "Project" at bounding box center [385, 313] width 26 height 13
